Goal: Task Accomplishment & Management: Complete application form

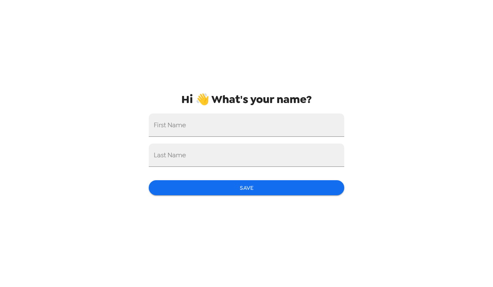
click at [296, 120] on input "First Name" at bounding box center [246, 125] width 195 height 23
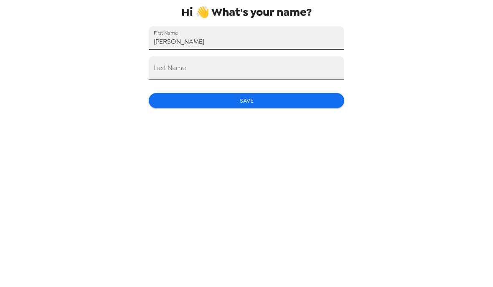
type input "[PERSON_NAME]"
click at [304, 144] on input "Last Name" at bounding box center [246, 155] width 195 height 23
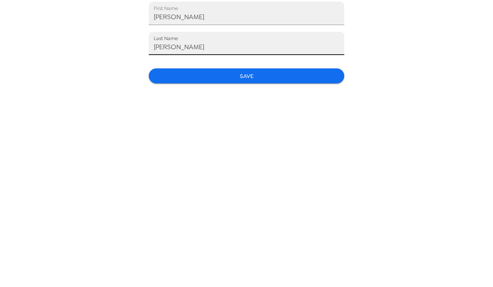
type input "Walden"
click at [333, 180] on button "Save" at bounding box center [246, 187] width 195 height 15
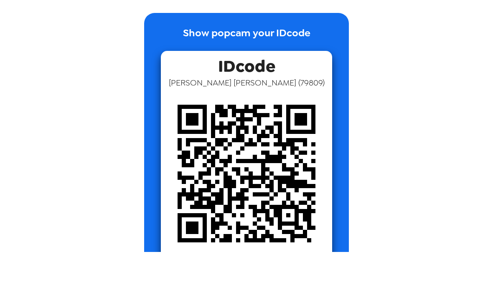
click at [311, 123] on img at bounding box center [246, 208] width 171 height 171
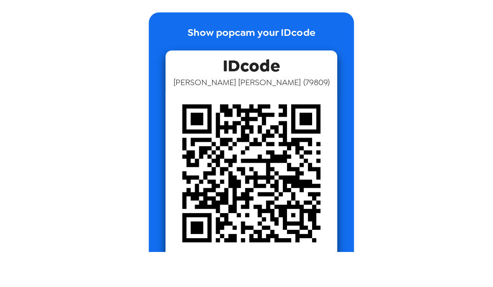
scroll to position [33, 0]
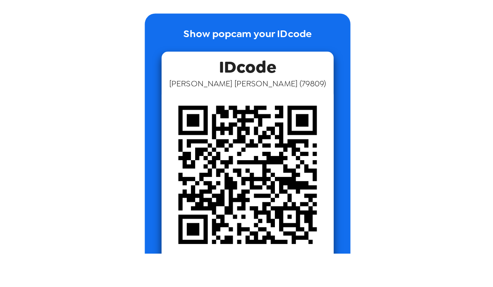
click at [248, 141] on img at bounding box center [246, 208] width 171 height 171
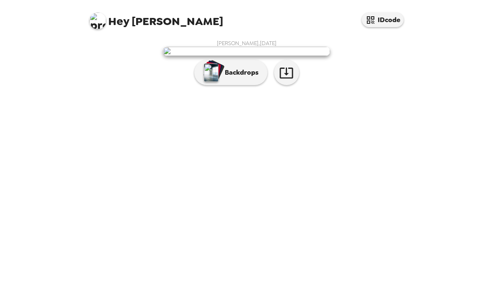
scroll to position [33, 0]
